Goal: Information Seeking & Learning: Learn about a topic

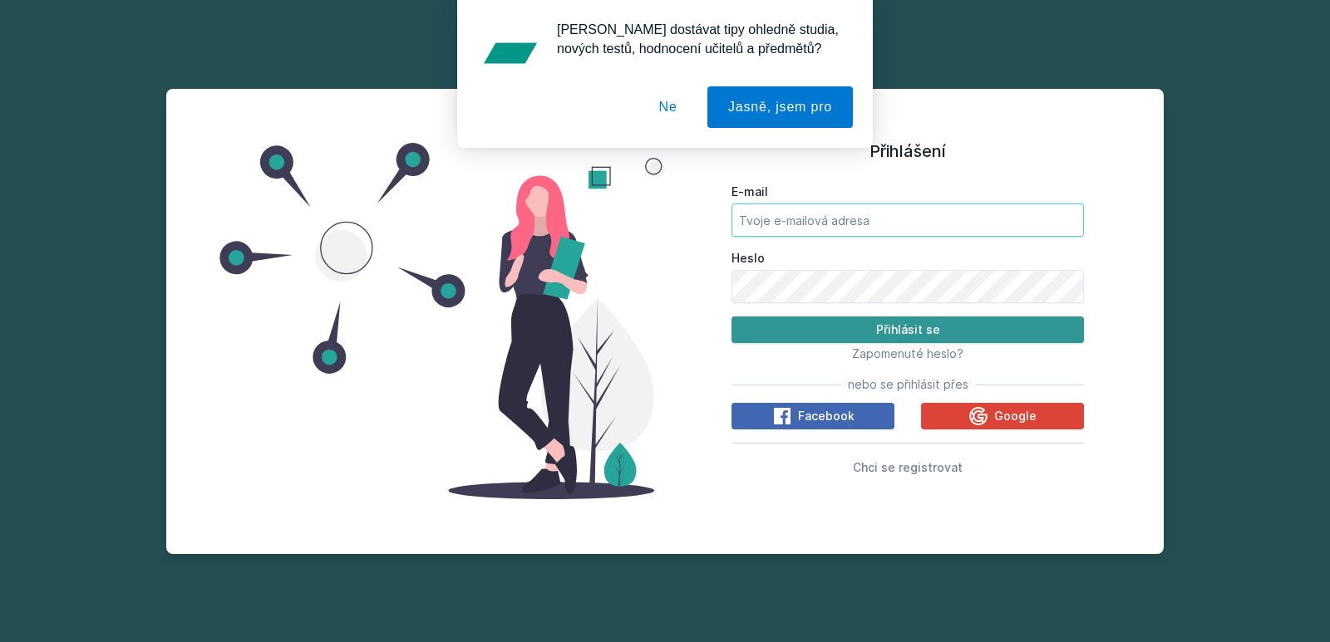
type input "[EMAIL_ADDRESS][DOMAIN_NAME]"
click at [784, 321] on button "Přihlásit se" at bounding box center [907, 330] width 352 height 27
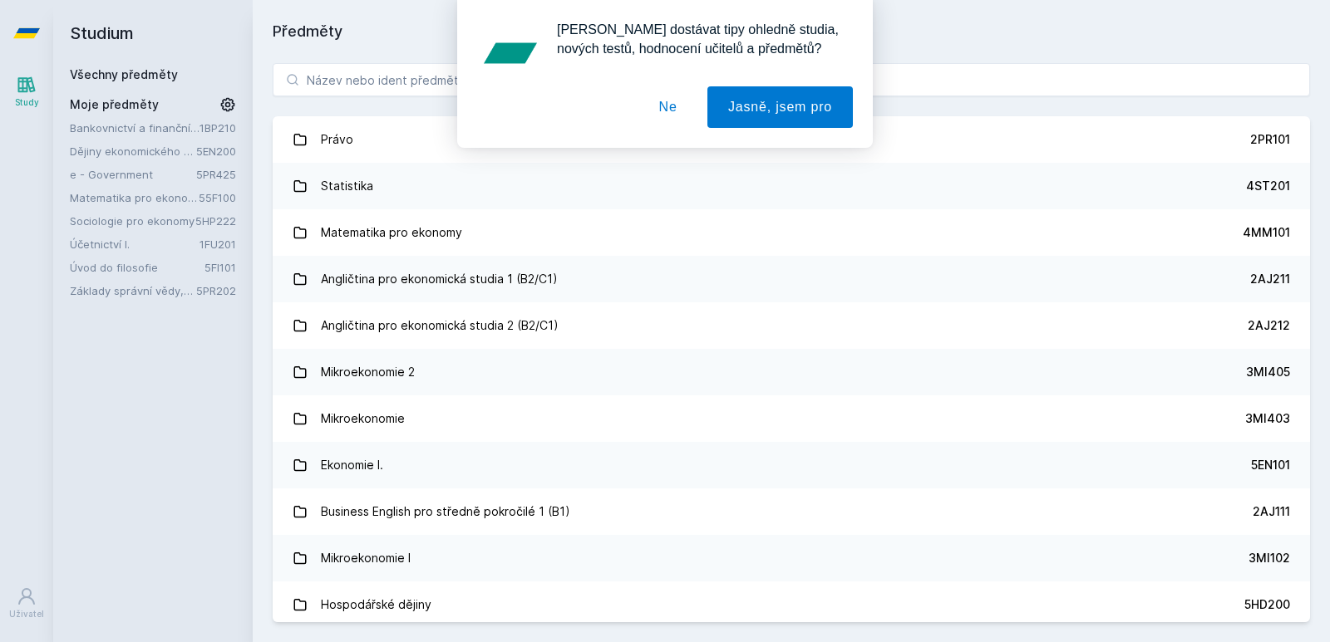
click at [129, 277] on div "Bankovnictví a finanční instituce 1BP210 Dějiny ekonomického myšlení 5EN200 e -…" at bounding box center [153, 209] width 166 height 179
click at [125, 264] on link "Úvod do filosofie" at bounding box center [137, 267] width 135 height 17
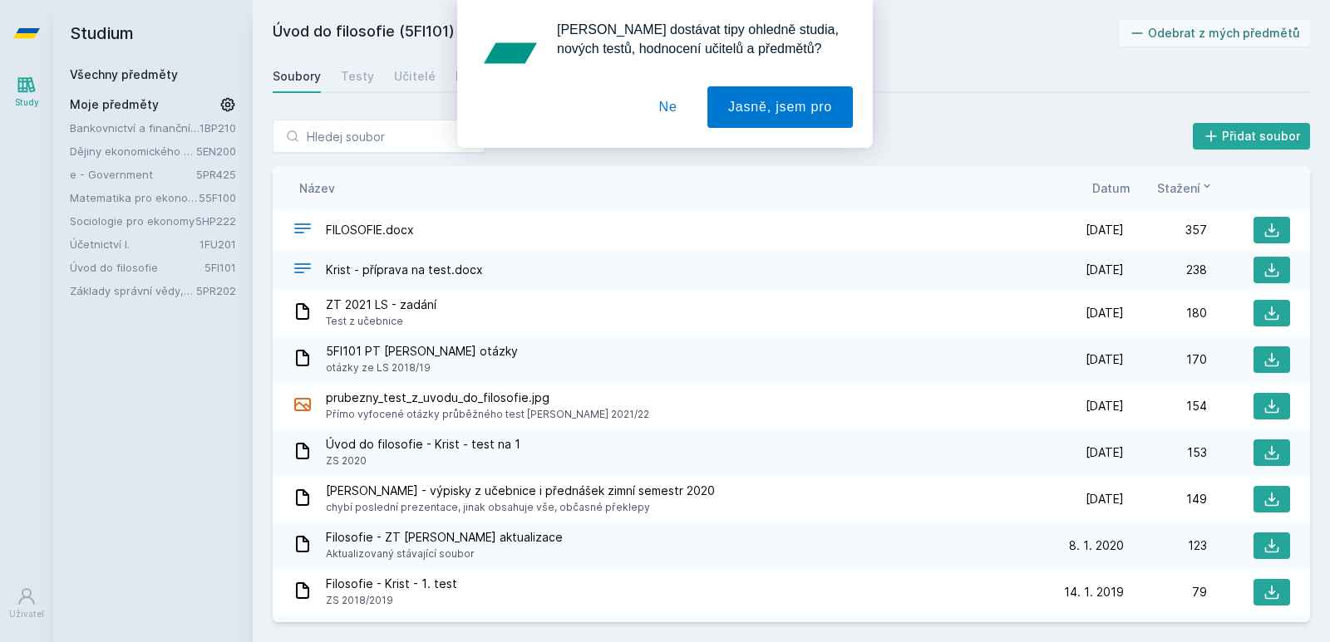
click at [668, 112] on button "Ne" at bounding box center [668, 107] width 60 height 42
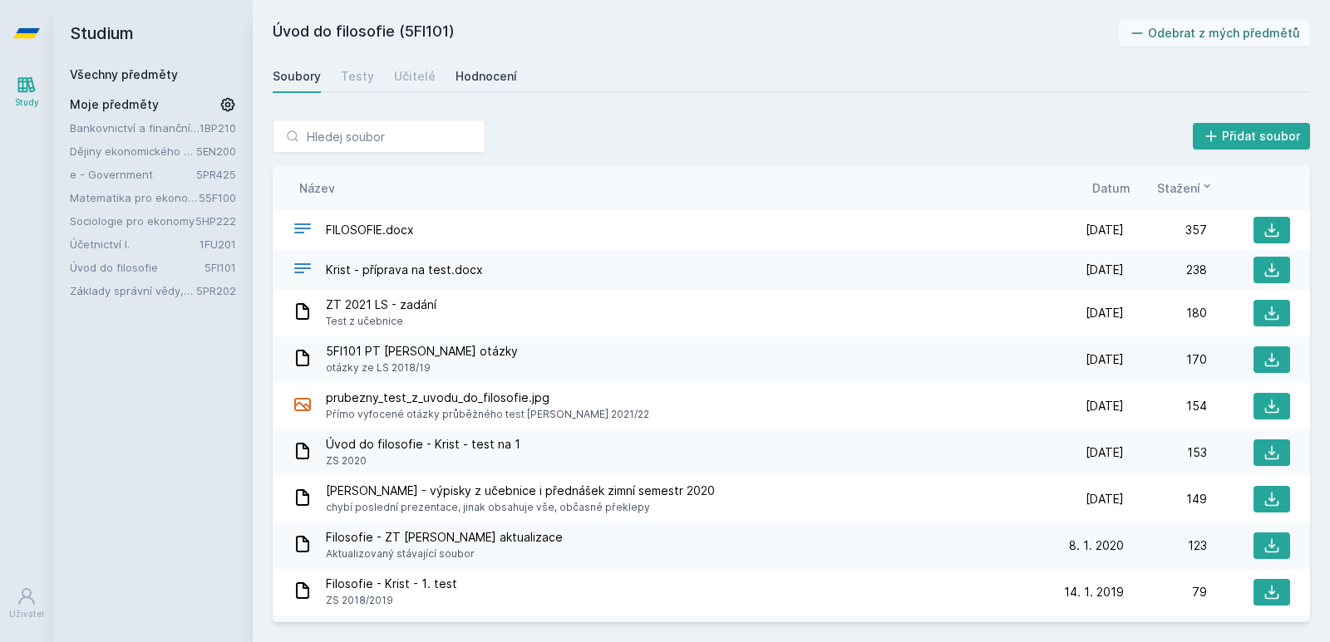
click at [498, 71] on div "Hodnocení" at bounding box center [485, 76] width 61 height 17
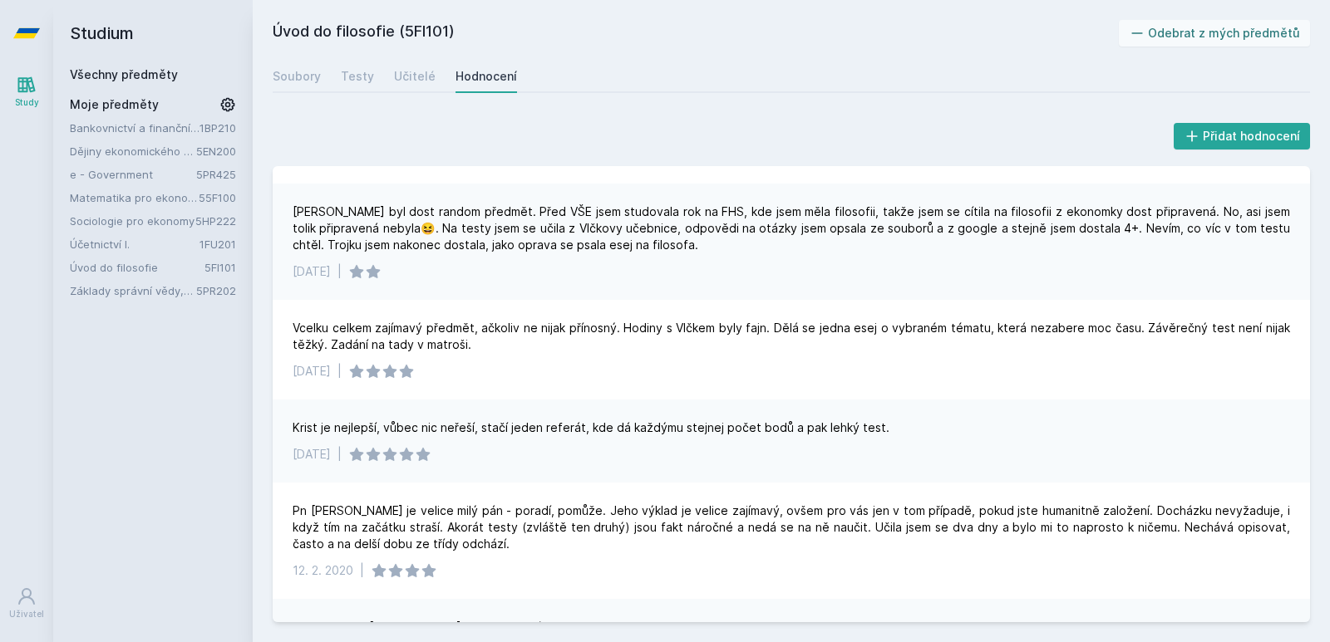
scroll to position [736, 0]
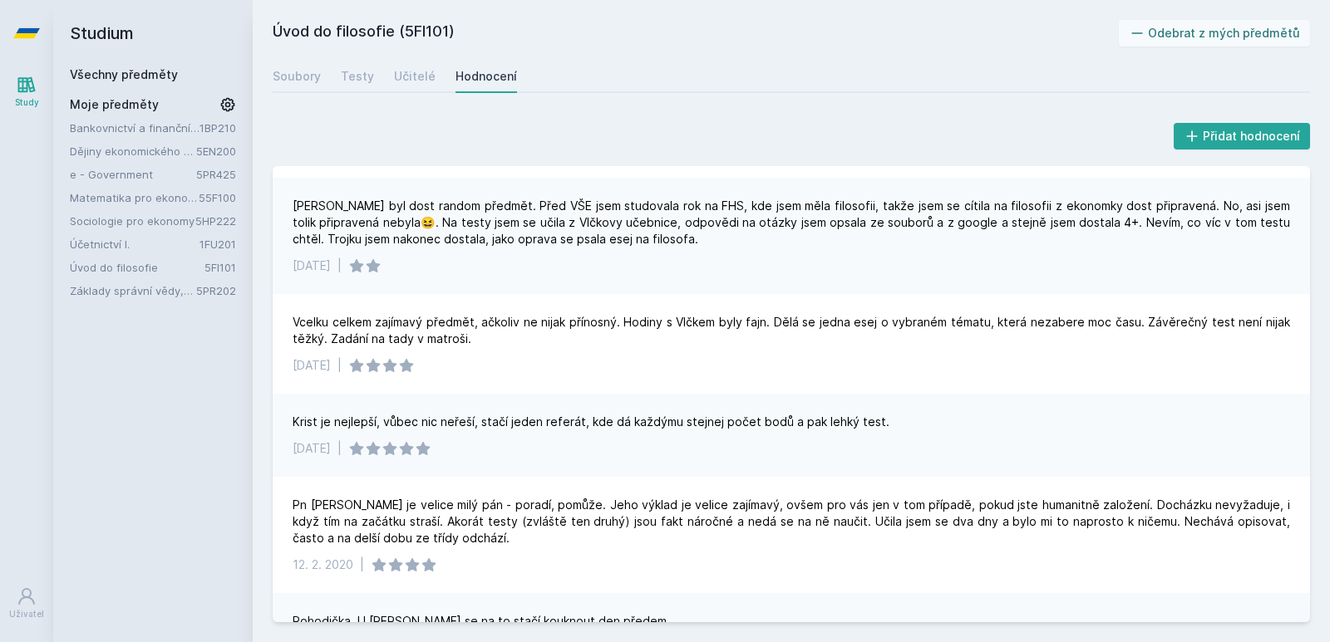
click at [1293, 291] on div "[PERSON_NAME] byl dost random předmět. Před VŠE jsem studovala rok na FHS, kde …" at bounding box center [791, 236] width 1037 height 116
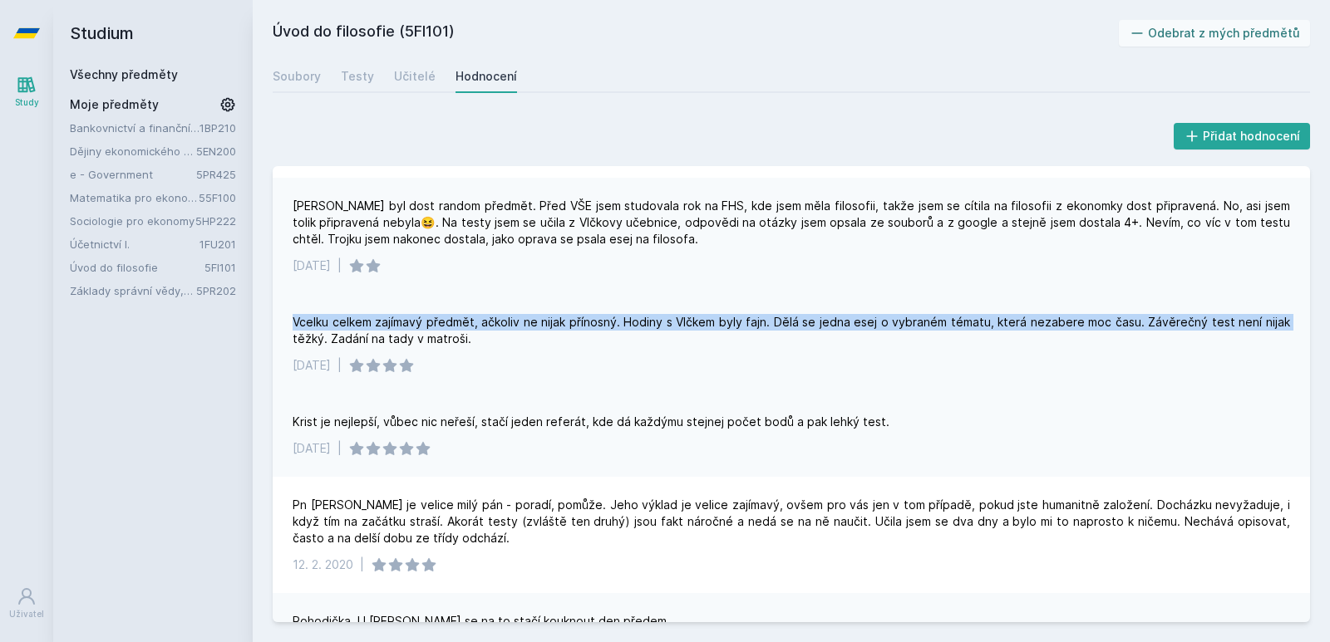
drag, startPoint x: 1293, startPoint y: 291, endPoint x: 1291, endPoint y: 311, distance: 20.0
click at [1291, 311] on div "[DATE] | Měla jsem pana [PERSON_NAME], který mi byl mnohými doporučován. Za mě …" at bounding box center [791, 394] width 1037 height 456
click at [1147, 322] on div "Vcelku celkem zajímavý předmět, ačkoliv ne nijak přínosný. Hodiny s Vlčkem byly…" at bounding box center [791, 330] width 997 height 33
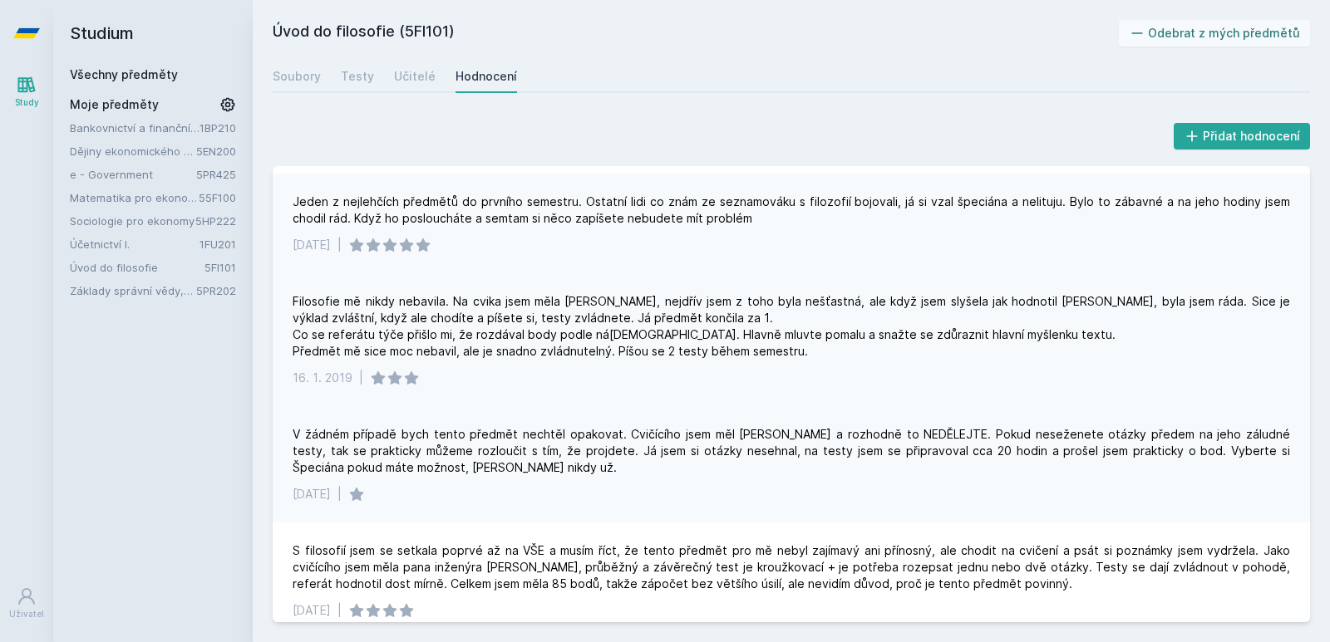
scroll to position [1366, 0]
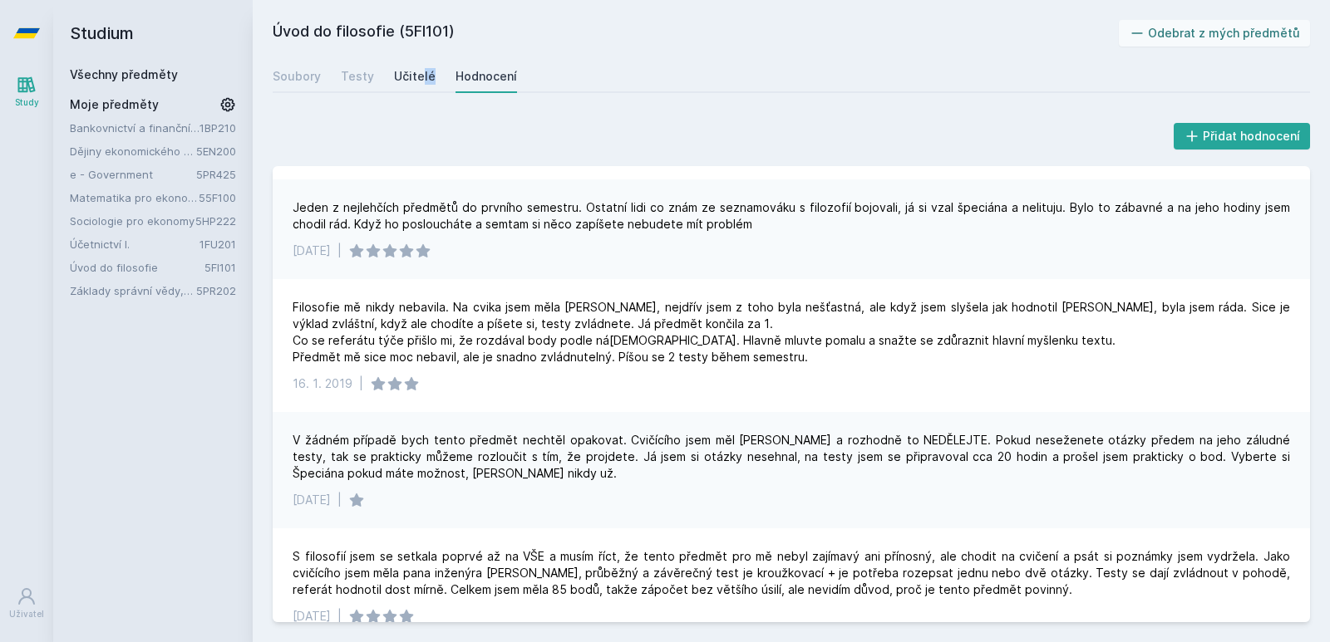
drag, startPoint x: 384, startPoint y: 90, endPoint x: 406, endPoint y: 83, distance: 22.6
click at [406, 83] on div "Soubory Testy Učitelé Hodnocení" at bounding box center [791, 76] width 1037 height 33
click at [406, 83] on div "Učitelé" at bounding box center [415, 76] width 42 height 17
